Goal: Task Accomplishment & Management: Complete application form

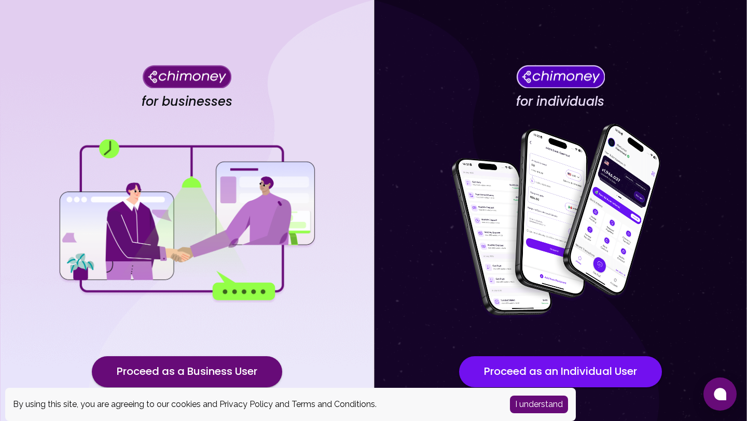
scroll to position [47, 0]
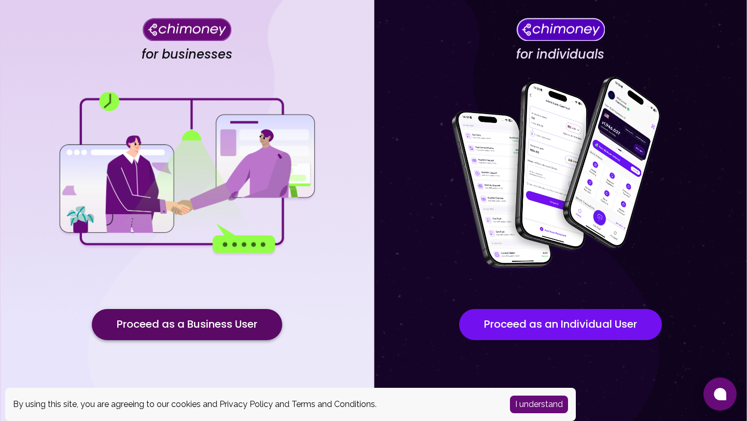
click at [259, 316] on button "Proceed as a Business User" at bounding box center [187, 324] width 190 height 31
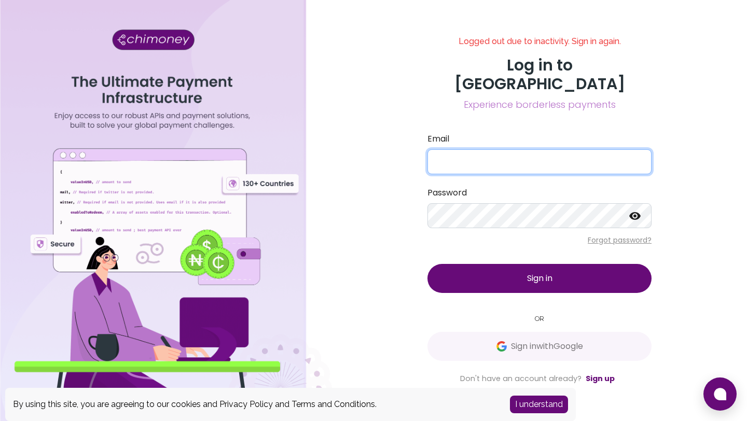
type input "[EMAIL_ADDRESS][DOMAIN_NAME]"
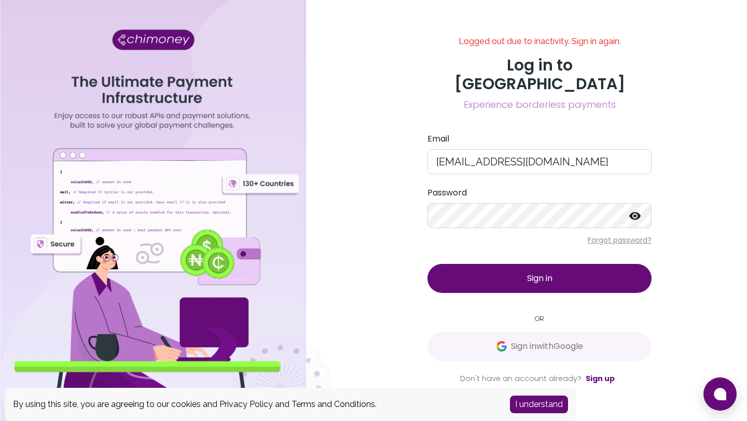
click at [552, 275] on button "Sign in" at bounding box center [539, 278] width 224 height 29
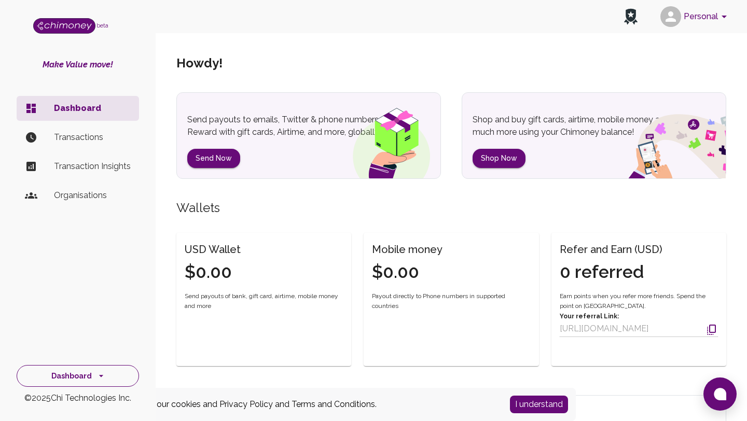
click at [129, 380] on button "Dashboard" at bounding box center [78, 376] width 122 height 22
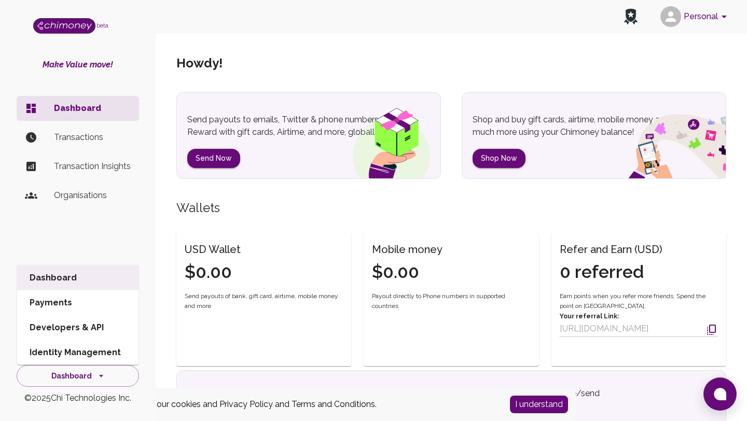
click at [118, 239] on div "Dashboard Transactions Transaction Insights Organisations" at bounding box center [78, 215] width 156 height 247
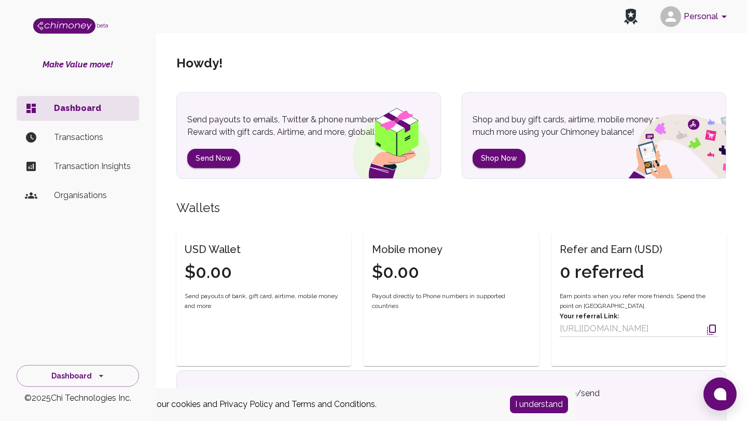
click at [96, 198] on p "Organisations" at bounding box center [92, 195] width 77 height 12
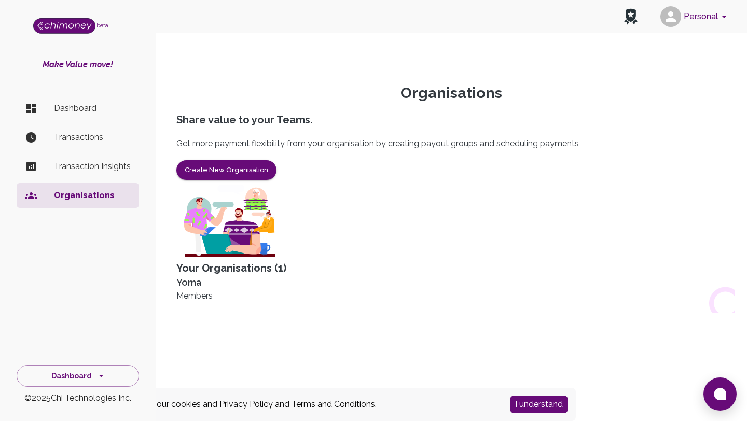
scroll to position [54, 0]
click at [197, 280] on div "Yoma" at bounding box center [451, 282] width 550 height 15
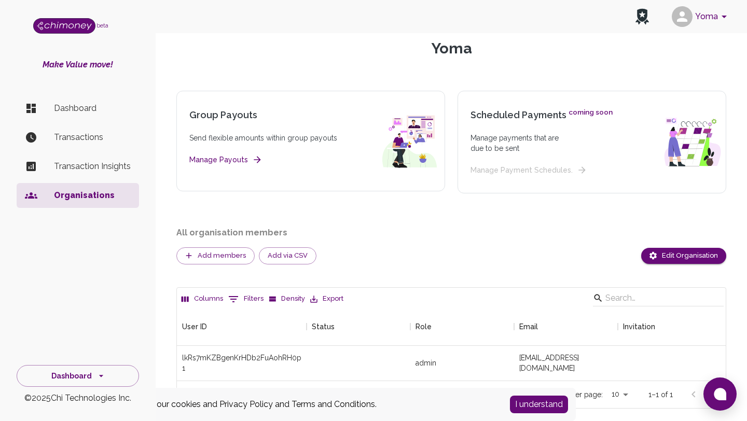
scroll to position [65, 0]
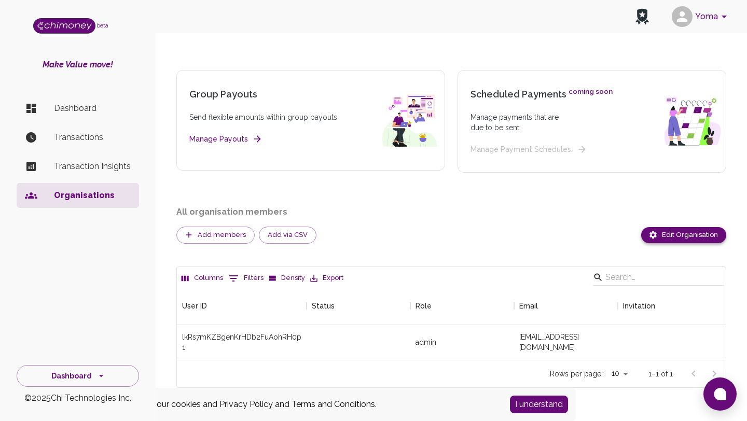
click at [675, 236] on button "Edit Organisation" at bounding box center [683, 235] width 85 height 16
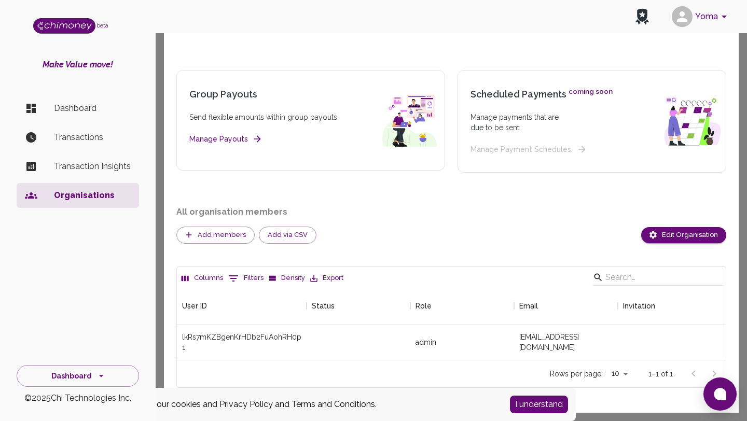
scroll to position [9, 0]
click at [380, 178] on div at bounding box center [373, 210] width 747 height 421
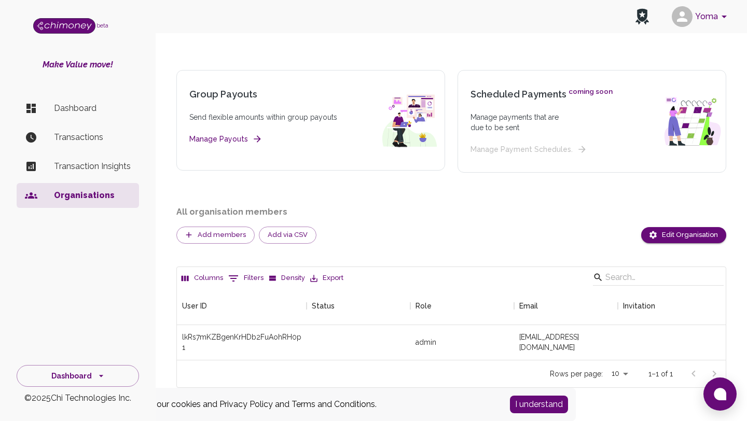
click at [710, 10] on button "Yoma" at bounding box center [701, 16] width 67 height 27
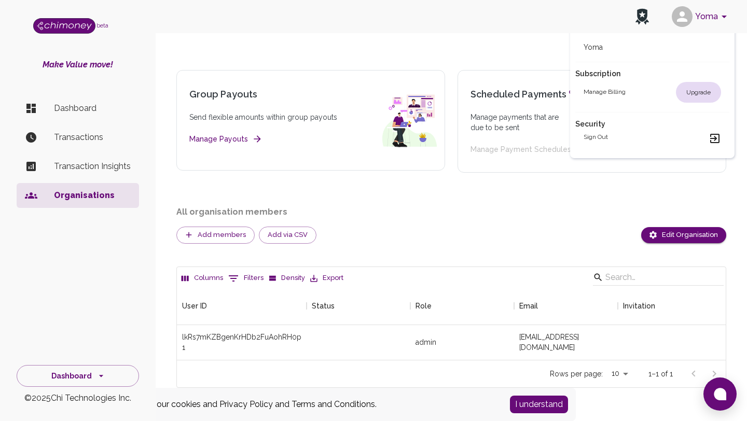
click at [81, 105] on div at bounding box center [373, 210] width 747 height 421
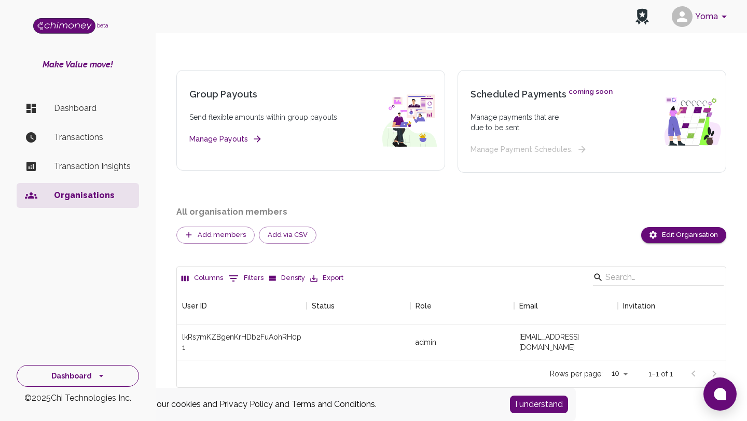
click at [109, 377] on button "Dashboard" at bounding box center [78, 376] width 122 height 22
click at [106, 354] on li "Identity Management" at bounding box center [77, 352] width 121 height 25
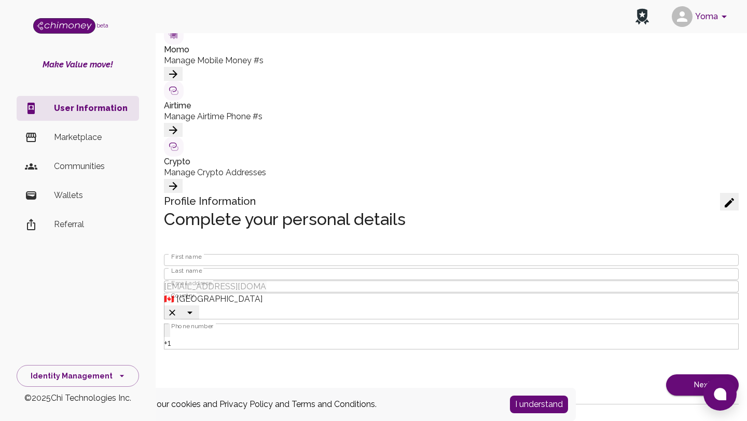
scroll to position [250, 0]
click at [65, 373] on button "Identity Management" at bounding box center [78, 376] width 122 height 22
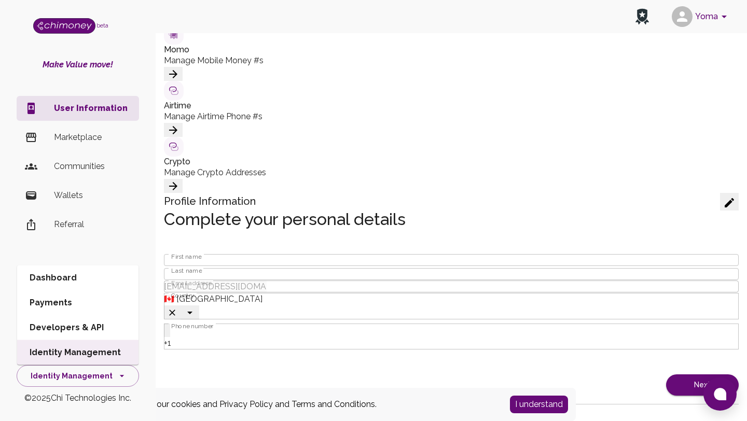
click at [67, 286] on li "Dashboard" at bounding box center [77, 278] width 121 height 25
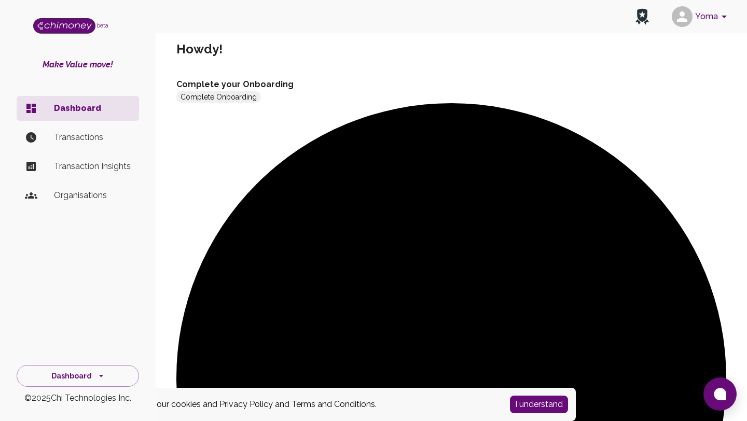
scroll to position [15, 0]
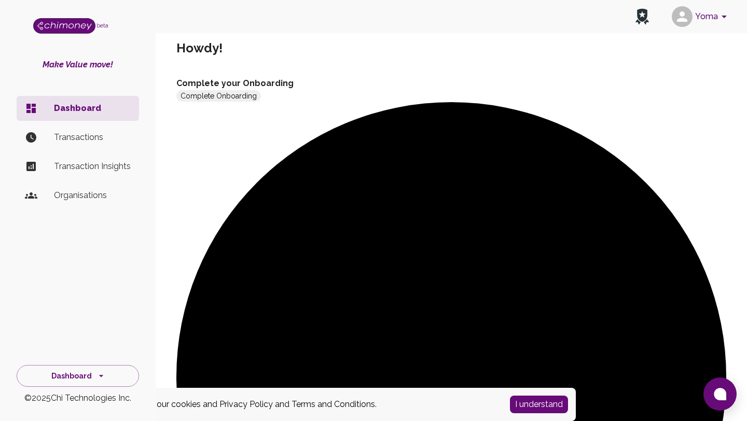
click at [261, 98] on button "Complete Onboarding" at bounding box center [218, 95] width 85 height 11
